Goal: Information Seeking & Learning: Learn about a topic

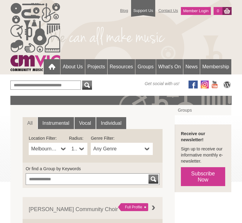
click at [59, 123] on link "Instrumental" at bounding box center [56, 123] width 36 height 12
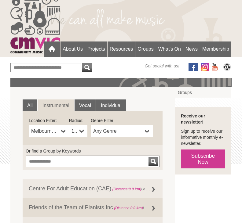
scroll to position [17, 0]
click at [148, 130] on b at bounding box center [147, 132] width 5 height 12
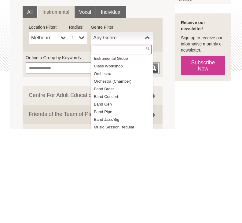
scroll to position [22, 0]
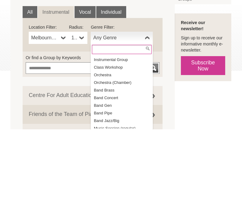
click at [112, 165] on li "Orchestra" at bounding box center [122, 169] width 61 height 8
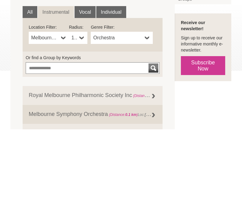
click at [82, 126] on b at bounding box center [81, 132] width 5 height 12
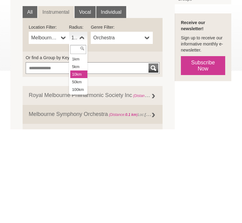
click at [191, 91] on div "**********" at bounding box center [120, 225] width 221 height 275
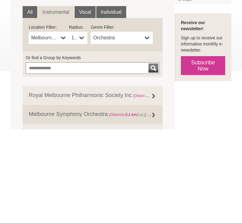
scroll to position [111, 0]
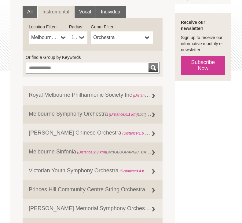
click at [84, 41] on link "10km" at bounding box center [78, 38] width 18 height 12
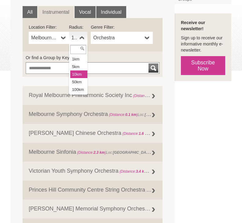
click at [57, 38] on span "Melbourne CBD" at bounding box center [45, 37] width 28 height 7
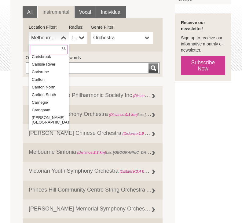
click at [48, 49] on input "text" at bounding box center [49, 49] width 38 height 9
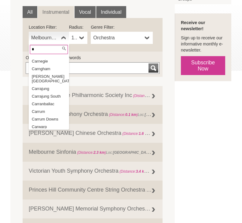
scroll to position [0, 0]
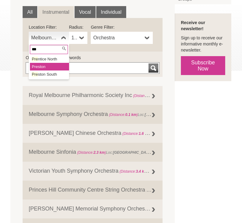
type input "***"
click at [42, 68] on li "Pre ston" at bounding box center [49, 67] width 39 height 8
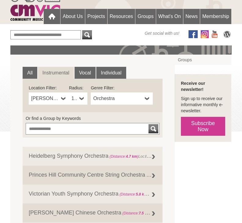
scroll to position [50, 0]
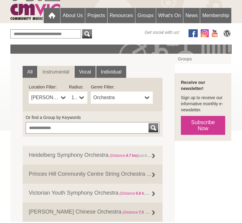
click at [83, 99] on b at bounding box center [81, 99] width 5 height 12
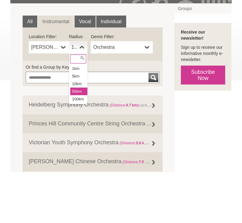
click at [81, 139] on li "50km" at bounding box center [78, 143] width 17 height 8
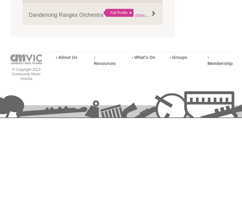
scroll to position [321, 0]
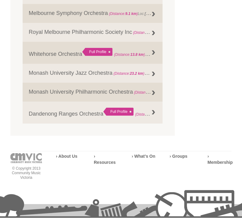
click at [105, 58] on div "Full Profile" at bounding box center [97, 58] width 30 height 8
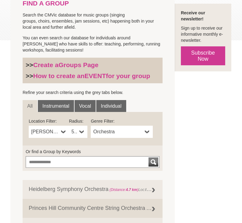
scroll to position [139, 0]
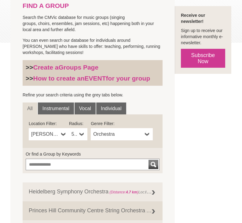
click at [61, 103] on link "Instrumental" at bounding box center [56, 109] width 36 height 12
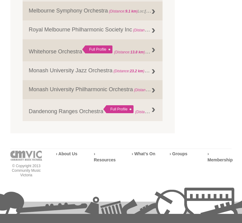
scroll to position [453, 0]
click at [132, 93] on link "Monash University Philharmonic Orchestra (Distance: 23.2 km ) Loc: Clayton , Ge…" at bounding box center [93, 90] width 140 height 19
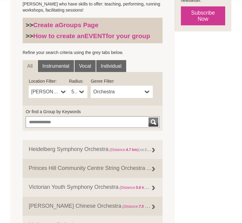
scroll to position [155, 0]
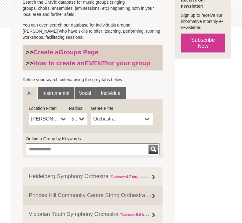
click at [59, 95] on link "Instrumental" at bounding box center [56, 93] width 36 height 12
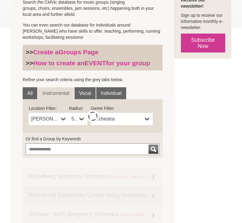
click at [140, 120] on span "Orchestra" at bounding box center [117, 119] width 49 height 7
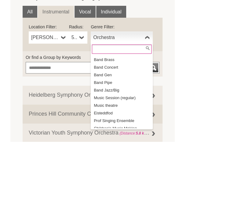
scroll to position [52, 0]
click at [115, 146] on li "Band Concert" at bounding box center [122, 150] width 61 height 8
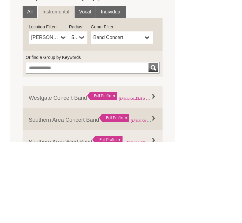
click at [200, 65] on div "FIND A GROUP Search the CMVic database for music groups (singing groups, choirs…" at bounding box center [120, 129] width 221 height 316
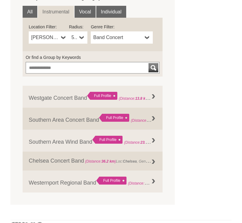
click at [84, 95] on link "Westgate Concert Band Full Profile (Distance: 13.8 km ) Loc: Braybrook , Genre:…" at bounding box center [93, 97] width 140 height 22
